Goal: Navigation & Orientation: Go to known website

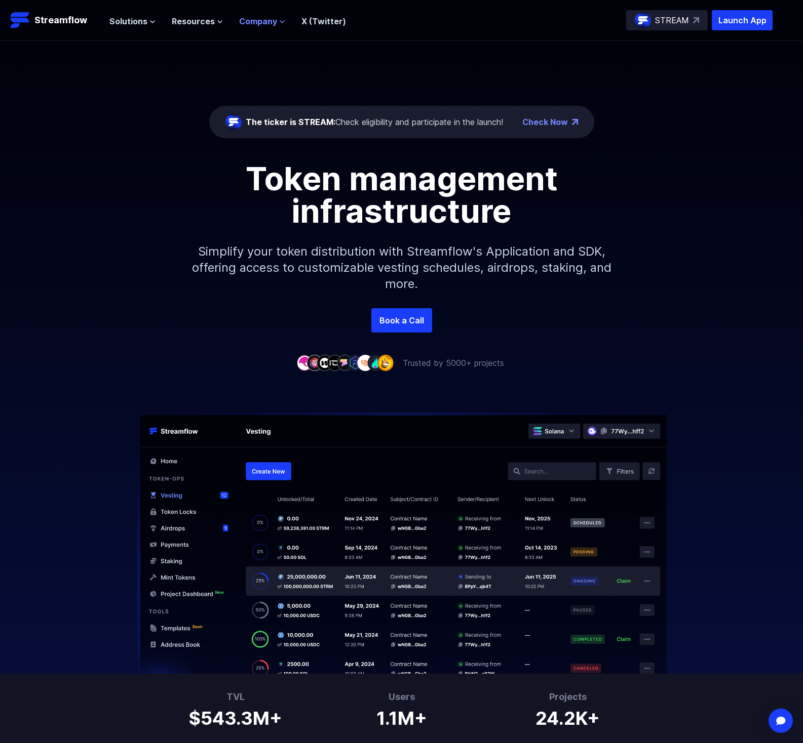
click at [265, 24] on span "Company" at bounding box center [258, 21] width 38 height 12
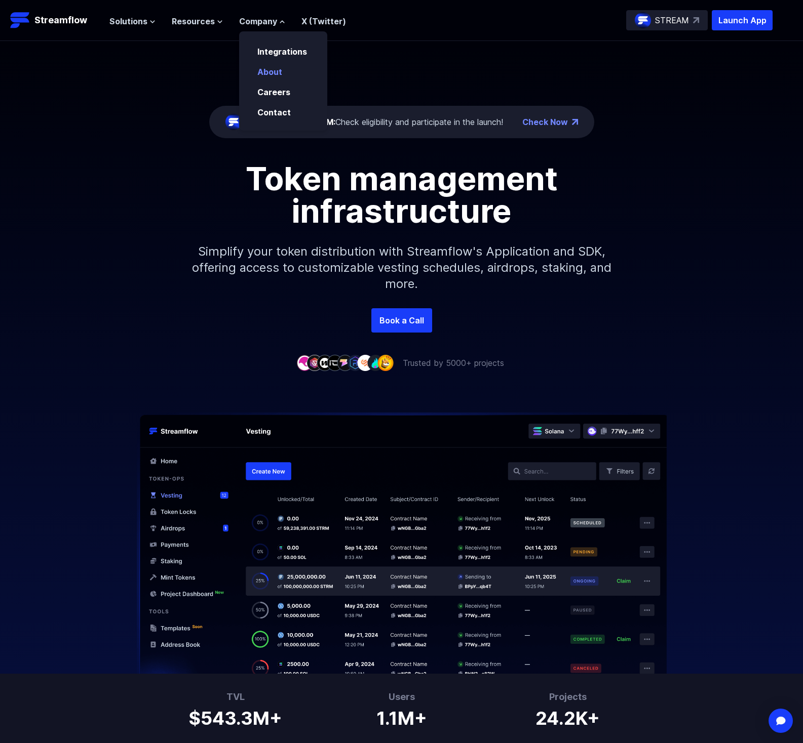
click at [267, 70] on link "About" at bounding box center [269, 72] width 25 height 10
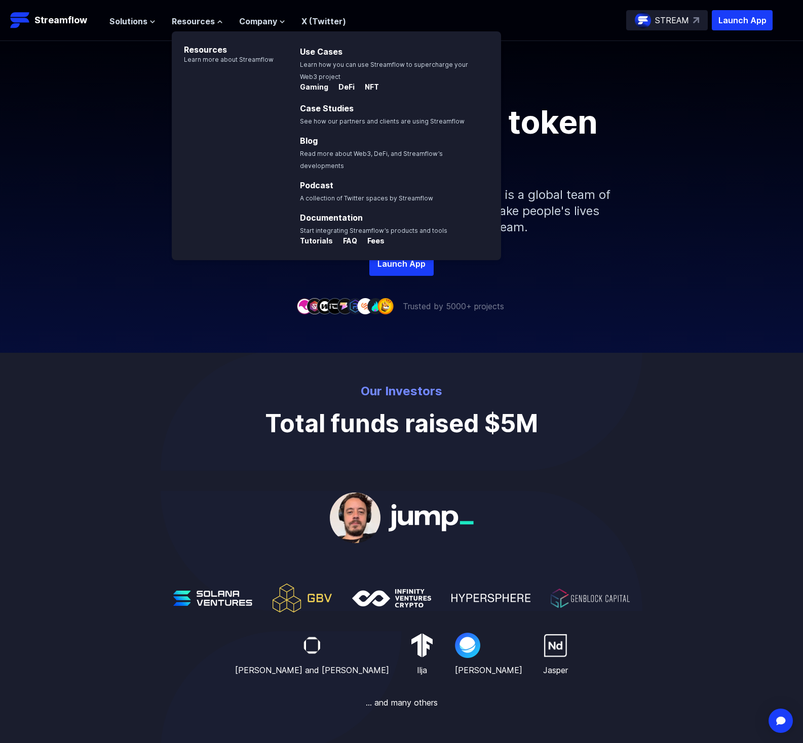
click at [160, 24] on ul "Solutions Overview Streamflow features an all-in-one token distribution platfor…" at bounding box center [227, 21] width 237 height 12
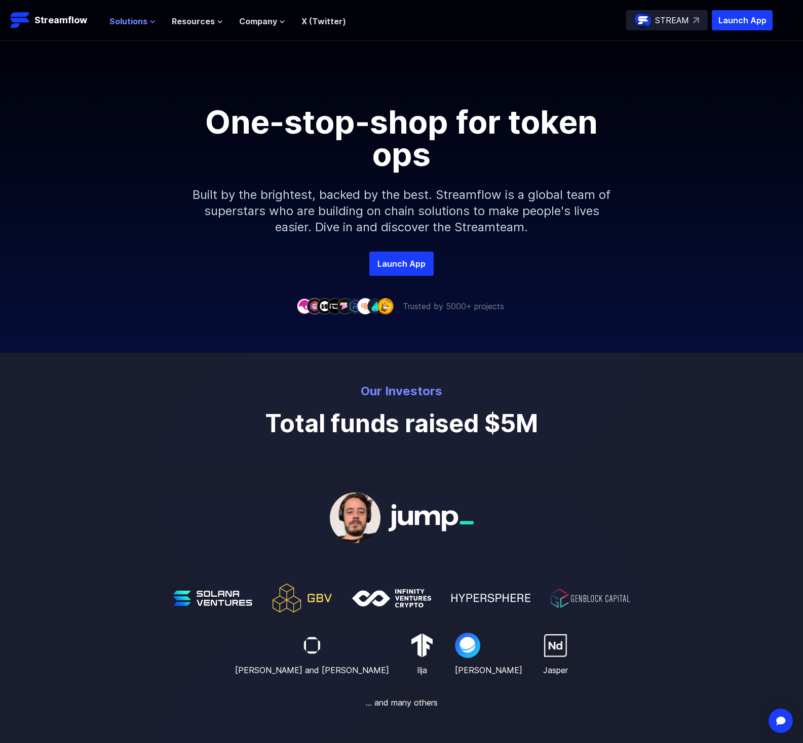
click at [147, 24] on button "Solutions" at bounding box center [132, 21] width 46 height 12
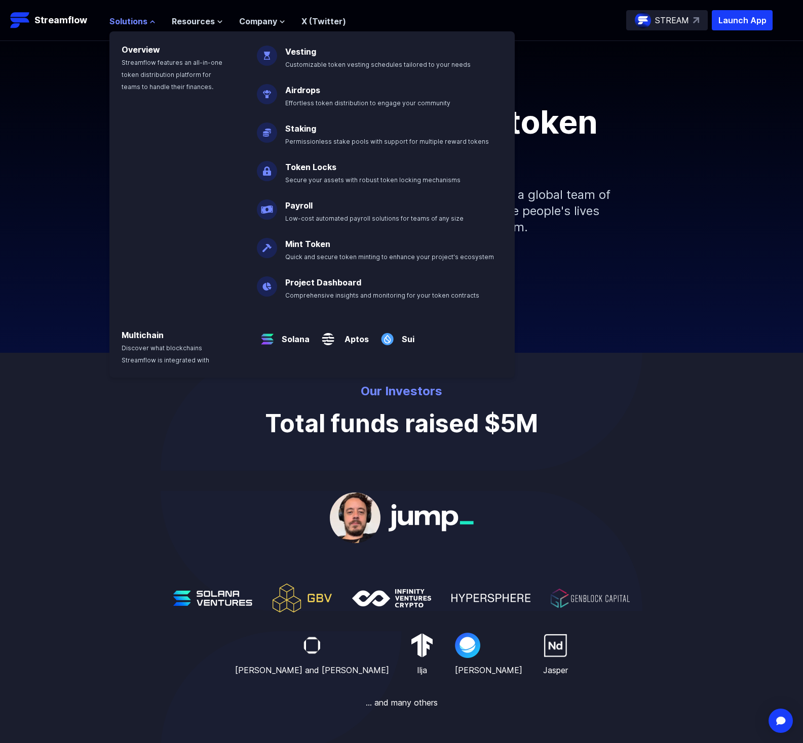
click at [147, 24] on button "Solutions" at bounding box center [132, 21] width 46 height 12
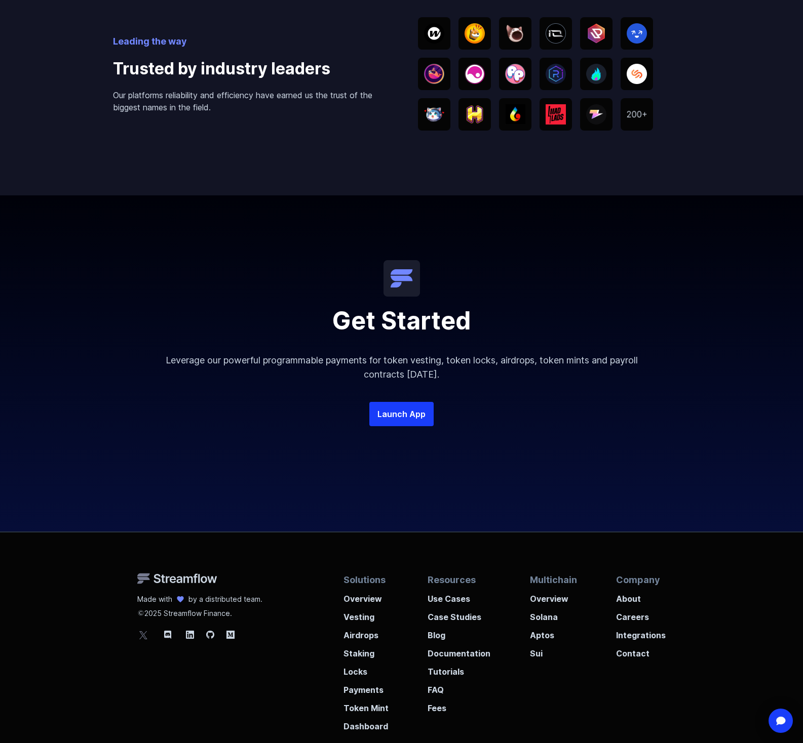
scroll to position [1805, 0]
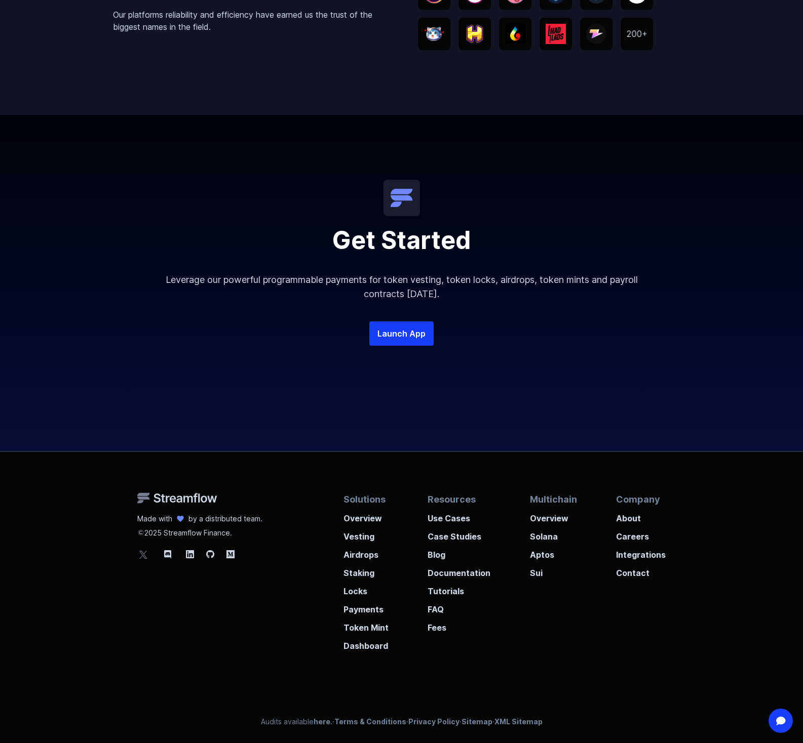
click at [147, 556] on icon at bounding box center [143, 554] width 12 height 12
click at [636, 520] on p "About" at bounding box center [641, 515] width 50 height 18
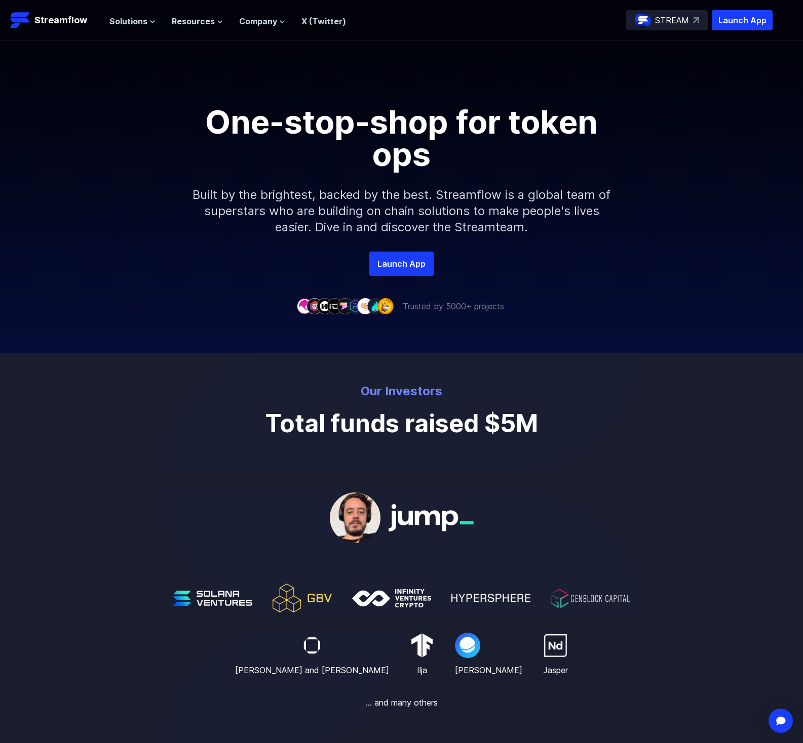
click at [655, 247] on div "One-stop-shop for token ops Built by the brightest, backed by the best. Streamf…" at bounding box center [401, 179] width 803 height 146
click at [638, 141] on div "One-stop-shop for token ops" at bounding box center [401, 138] width 577 height 65
click at [390, 273] on link "Launch App" at bounding box center [401, 264] width 64 height 24
click at [386, 267] on link "Launch App" at bounding box center [401, 264] width 64 height 24
